Goal: Find specific page/section: Find specific page/section

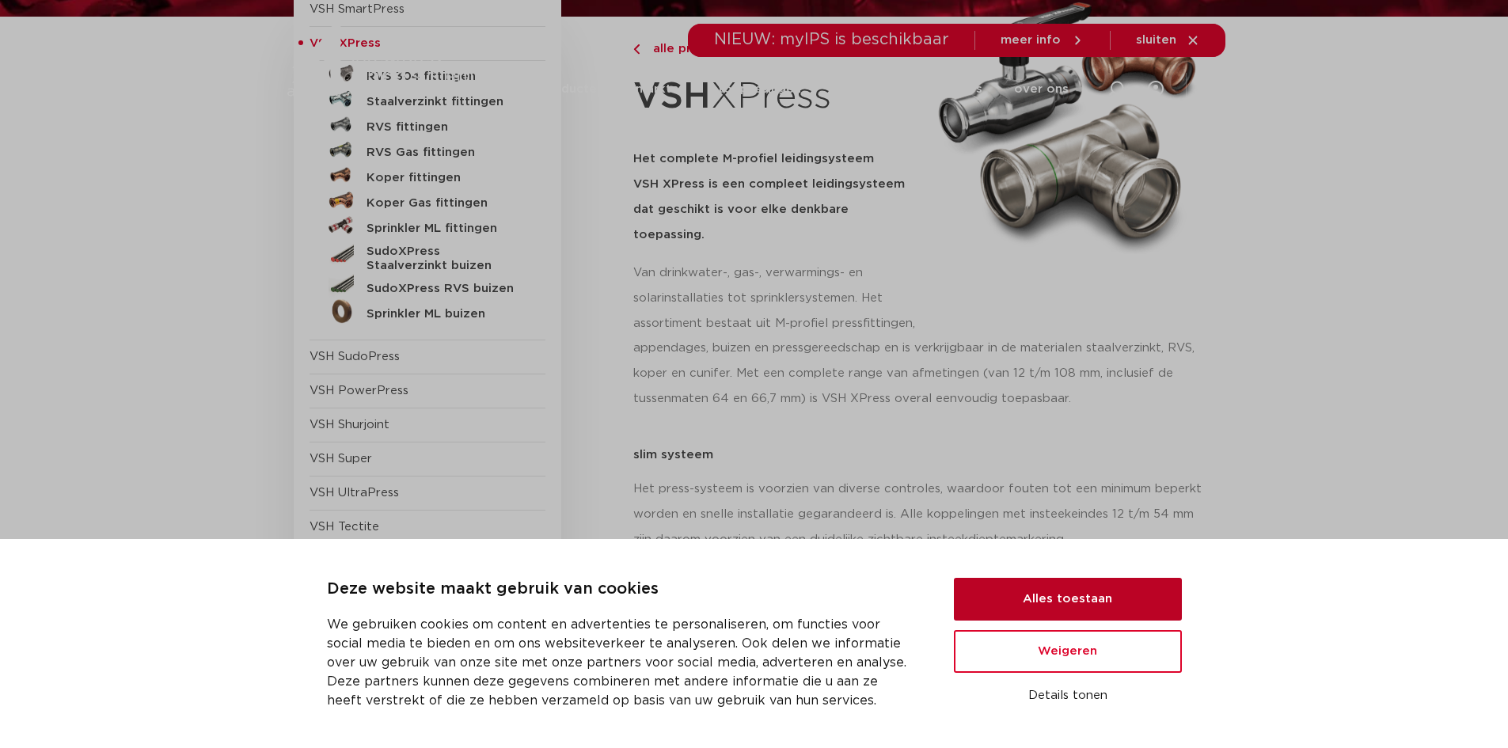
click at [1073, 597] on button "Alles toestaan" at bounding box center [1068, 599] width 228 height 43
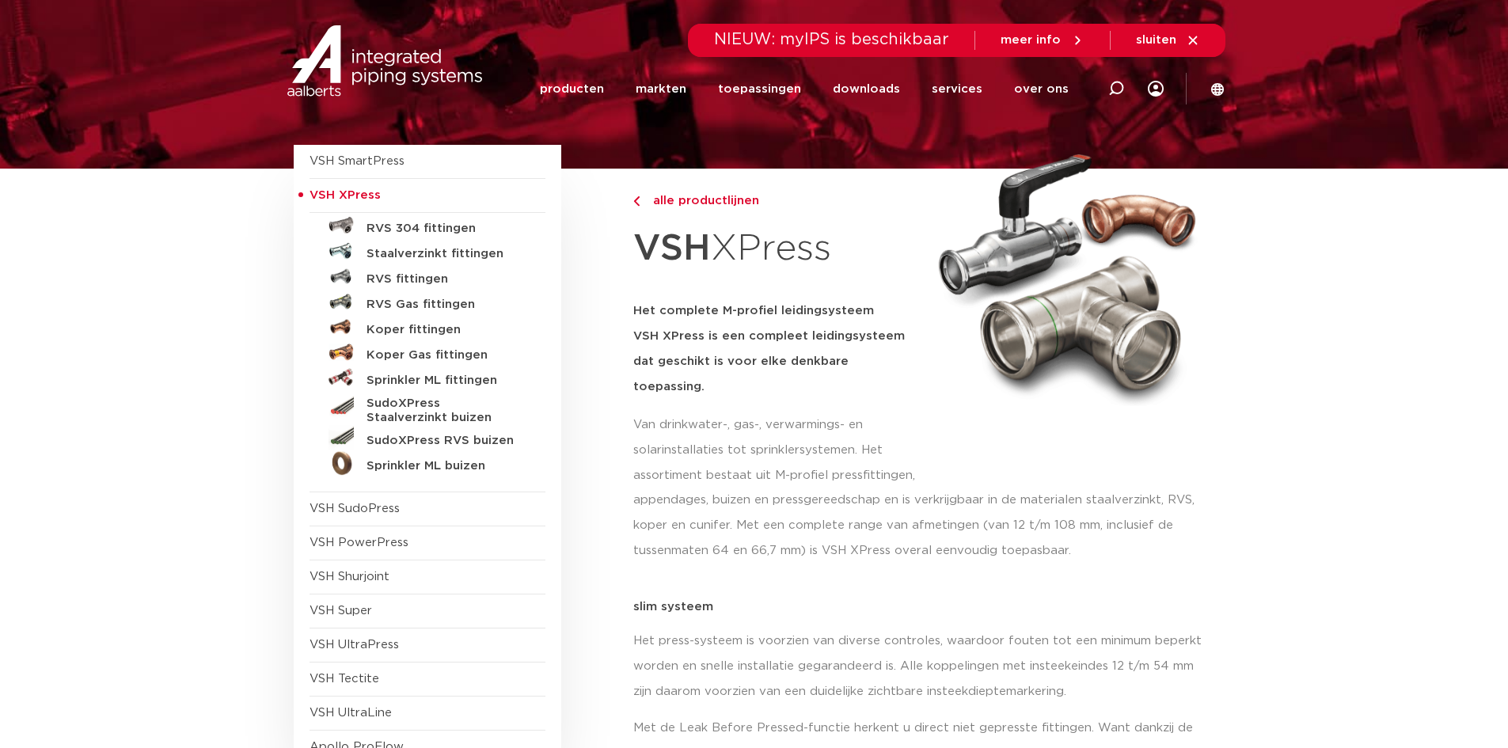
scroll to position [79, 0]
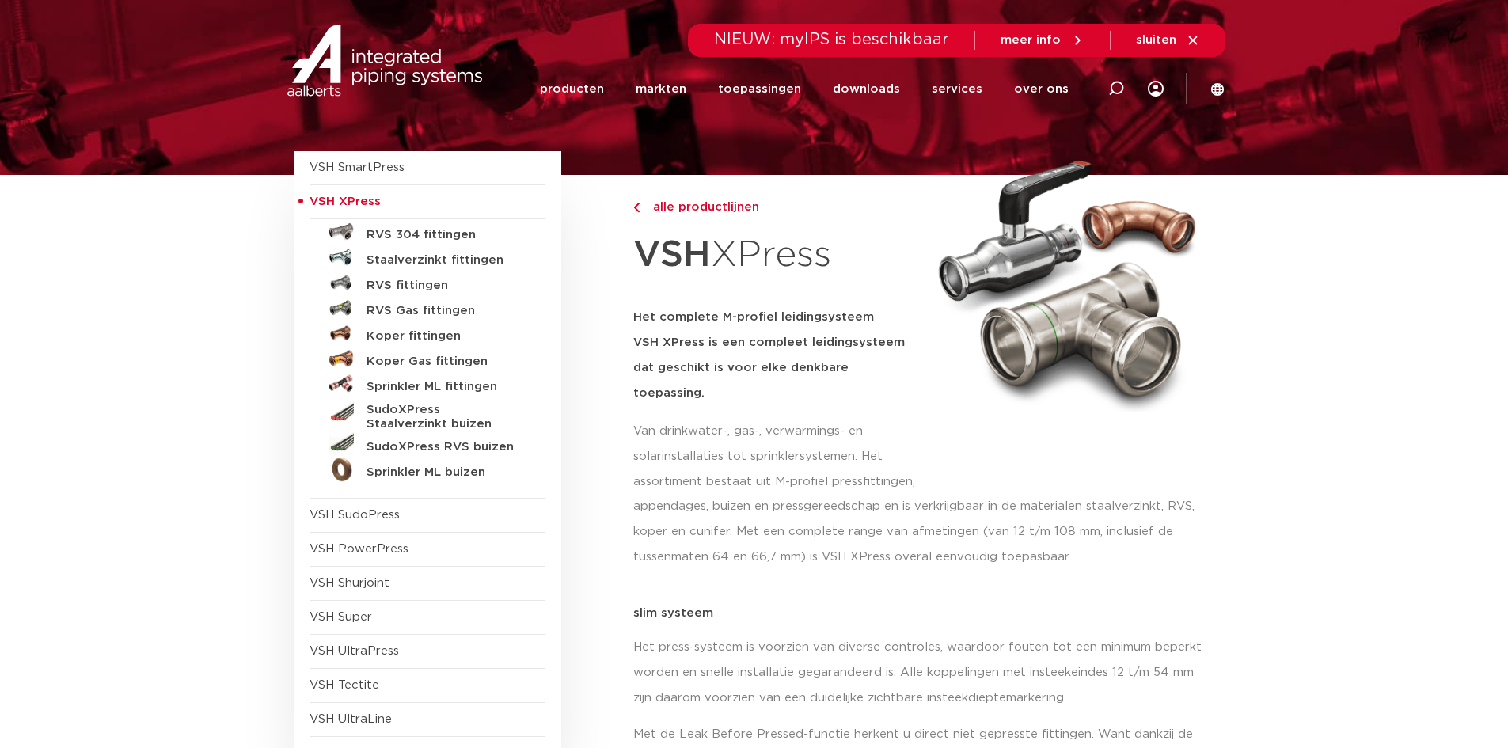
click at [450, 226] on link "RVS 304 fittingen" at bounding box center [427, 231] width 236 height 25
click at [453, 231] on h5 "RVS 304 fittingen" at bounding box center [444, 235] width 157 height 14
click at [455, 232] on h5 "RVS 304 fittingen" at bounding box center [444, 235] width 157 height 14
click at [412, 284] on h5 "RVS fittingen" at bounding box center [444, 286] width 157 height 14
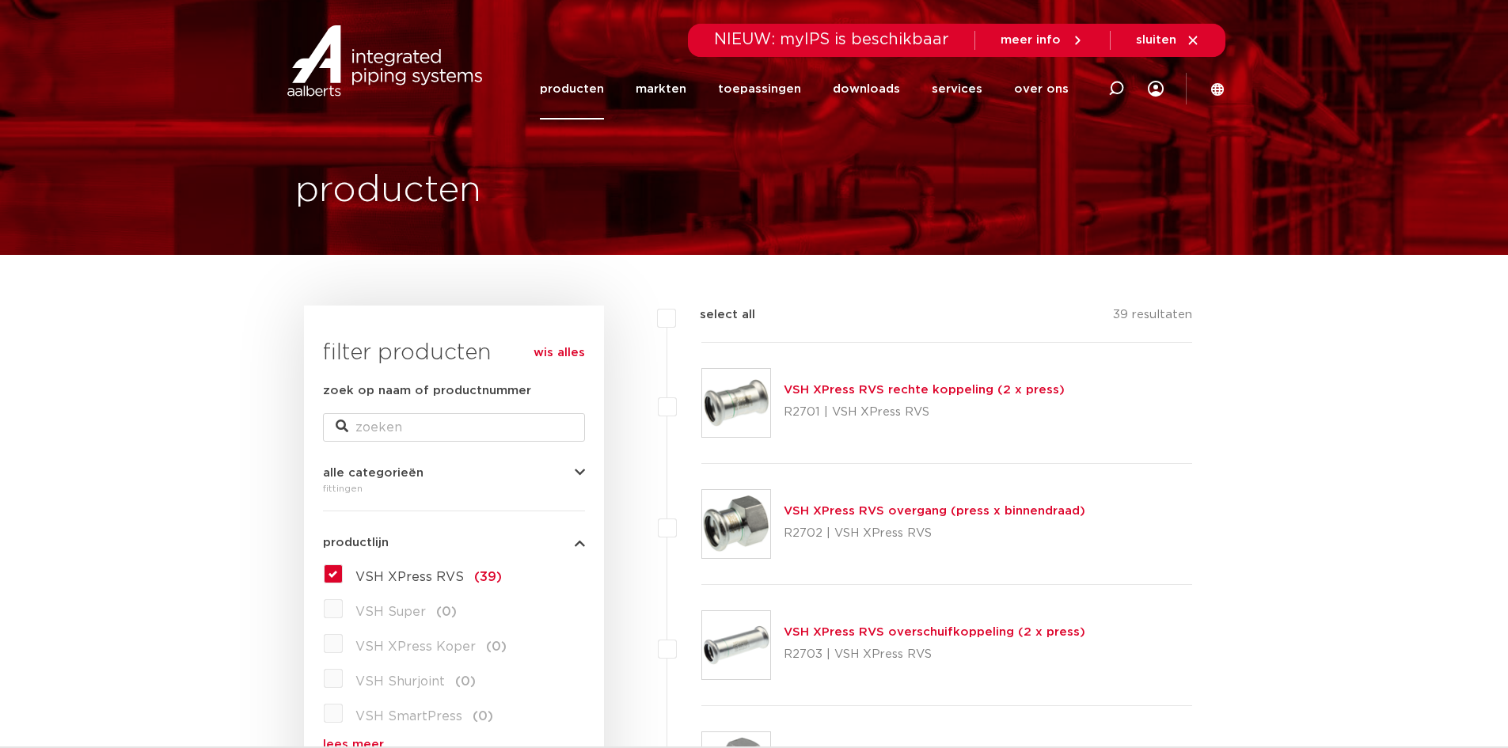
click at [738, 410] on img at bounding box center [736, 403] width 68 height 68
